Goal: Transaction & Acquisition: Purchase product/service

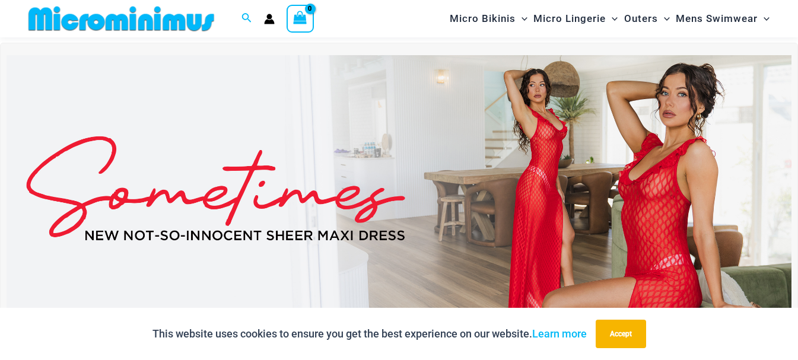
scroll to position [405, 0]
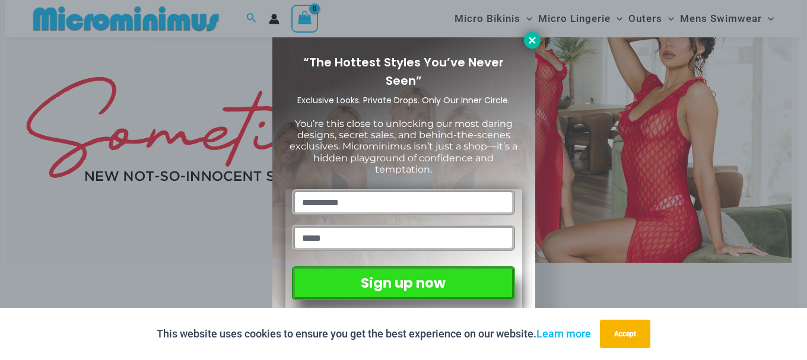
click at [534, 39] on icon at bounding box center [532, 40] width 7 height 7
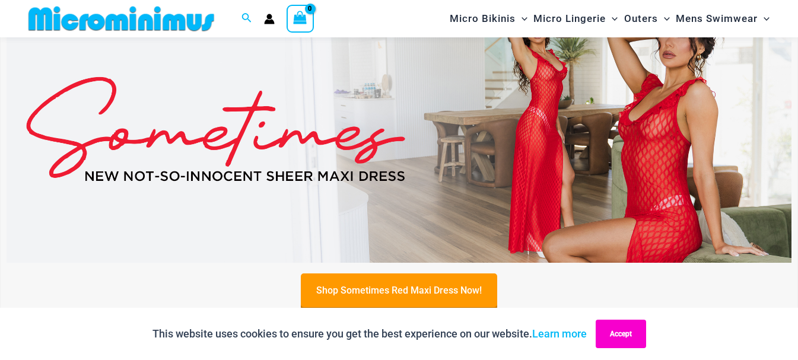
click at [621, 336] on button "Accept" at bounding box center [621, 334] width 50 height 28
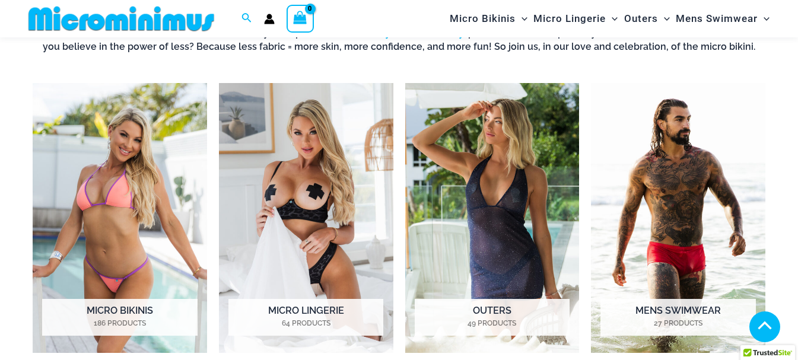
scroll to position [879, 0]
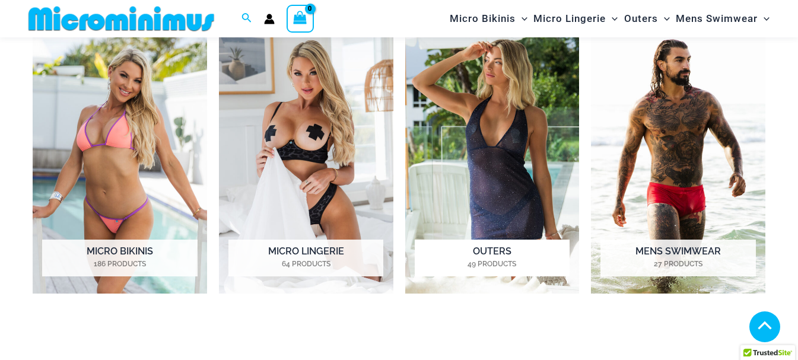
click at [505, 163] on img "Visit product category Outers" at bounding box center [492, 159] width 174 height 270
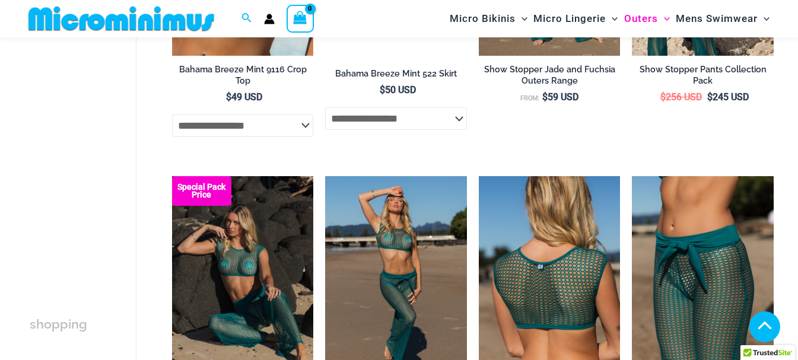
scroll to position [780, 0]
